Goal: Information Seeking & Learning: Learn about a topic

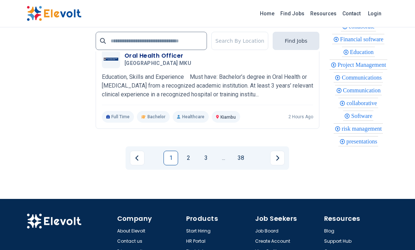
scroll to position [1644, 0]
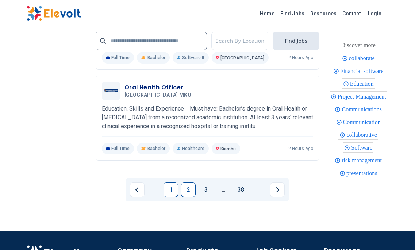
click at [193, 186] on link "2" at bounding box center [188, 190] width 15 height 15
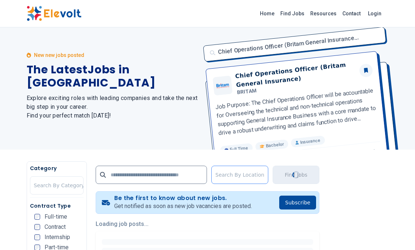
scroll to position [0, 0]
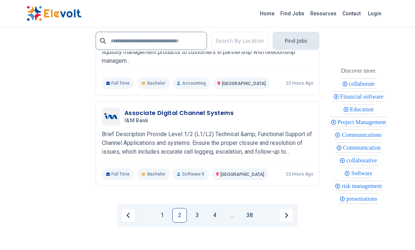
scroll to position [1680, 0]
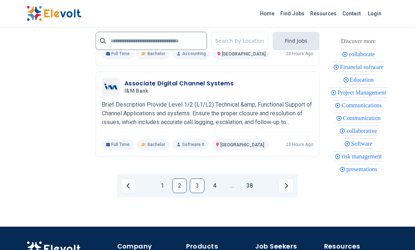
click at [197, 181] on link "3" at bounding box center [197, 186] width 15 height 15
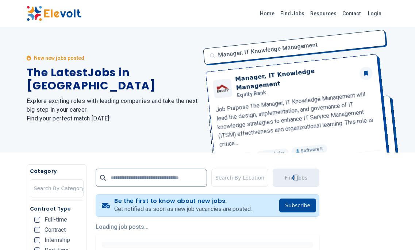
scroll to position [0, 0]
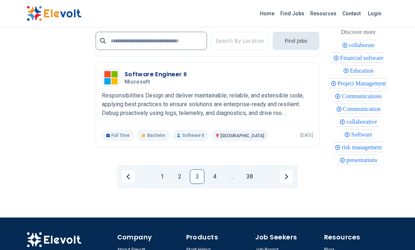
scroll to position [1680, 0]
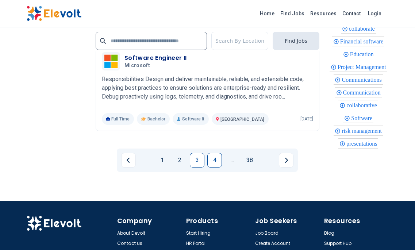
click at [213, 168] on link "4" at bounding box center [214, 160] width 15 height 15
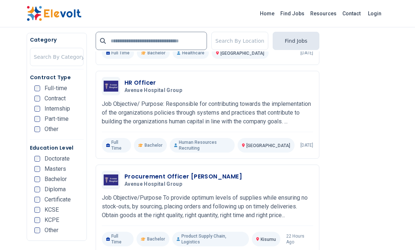
scroll to position [804, 0]
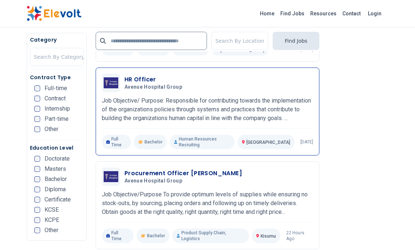
click at [183, 96] on p "Job Objective/ Purpose: Responsible for contributing towards the implementation…" at bounding box center [208, 109] width 212 height 26
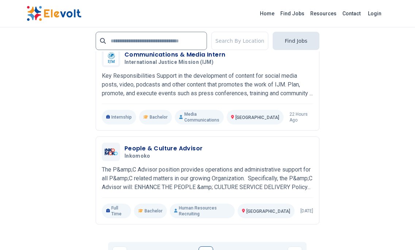
scroll to position [1680, 0]
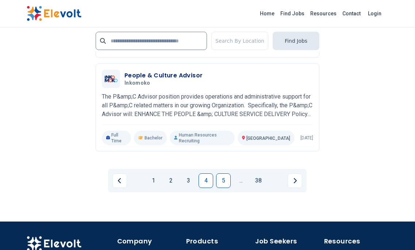
click at [223, 174] on link "5" at bounding box center [223, 181] width 15 height 15
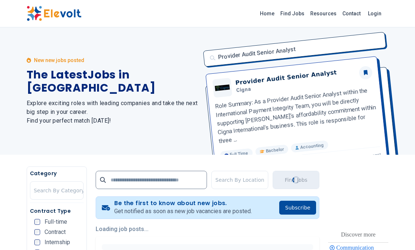
scroll to position [0, 0]
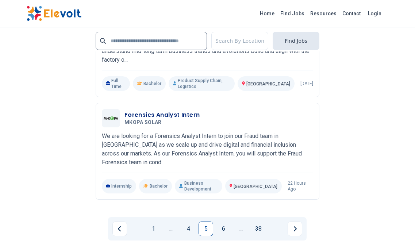
scroll to position [1680, 0]
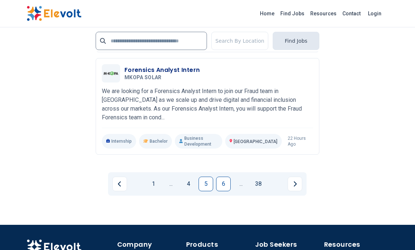
click at [223, 177] on link "6" at bounding box center [223, 184] width 15 height 15
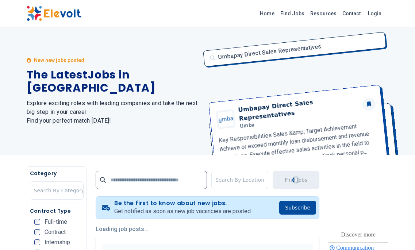
scroll to position [0, 0]
